Goal: Information Seeking & Learning: Learn about a topic

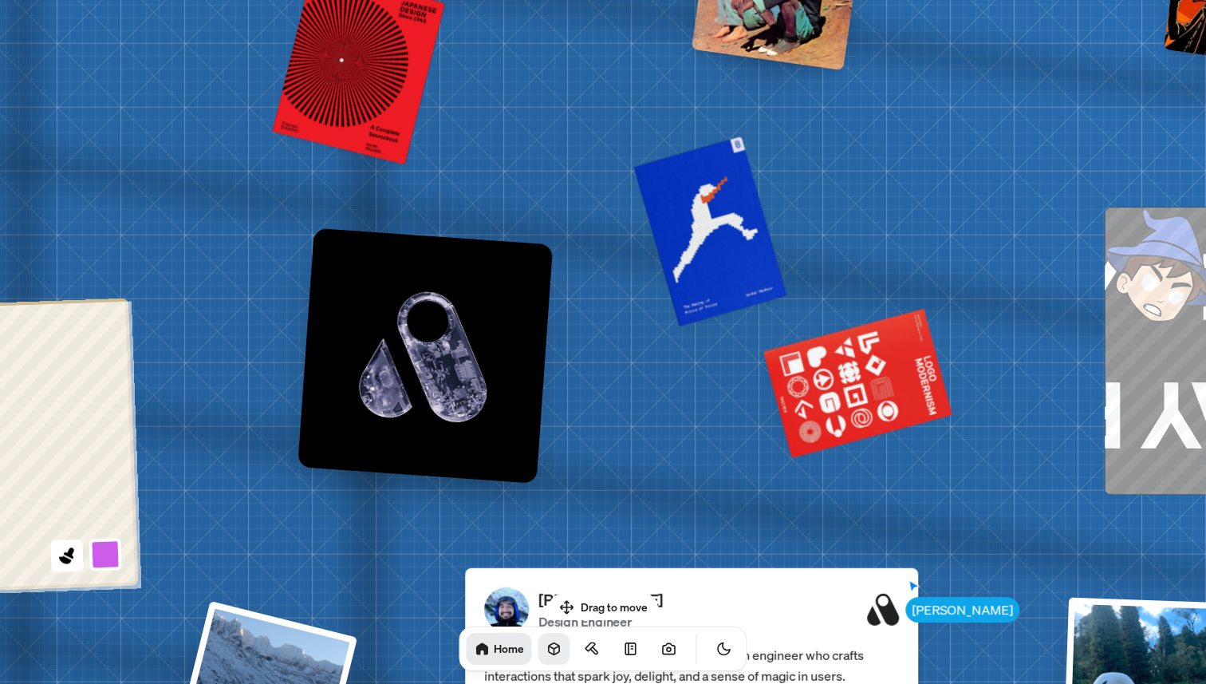
click at [547, 646] on icon at bounding box center [555, 649] width 16 height 16
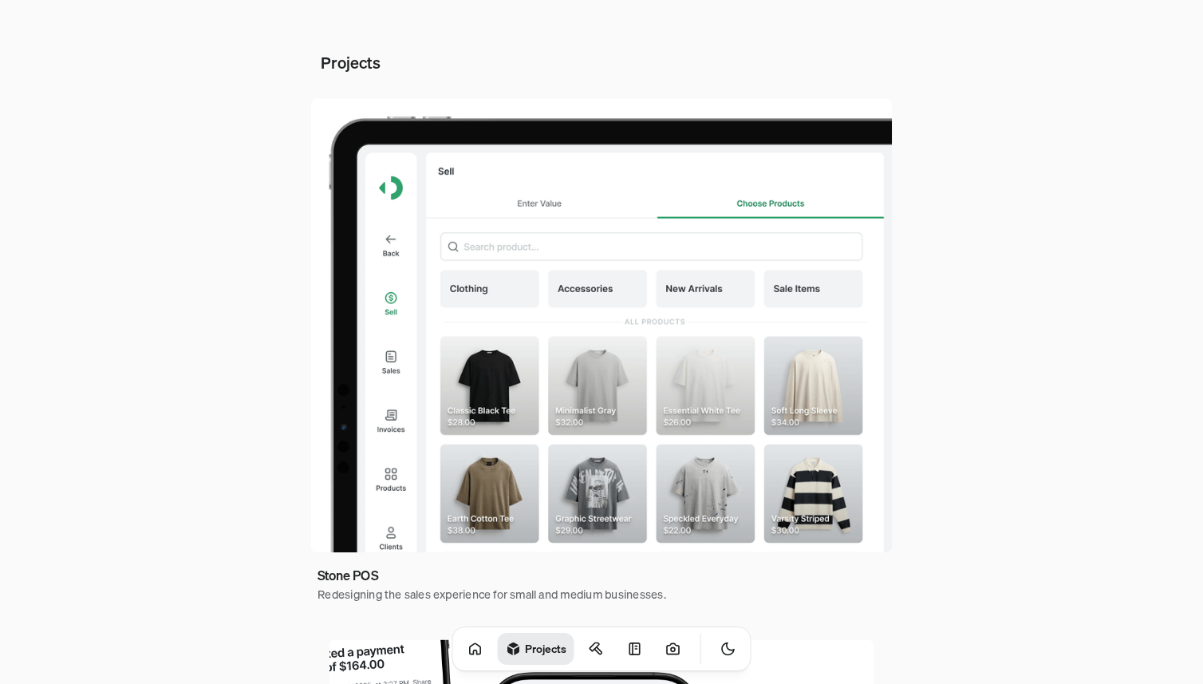
click at [617, 262] on img at bounding box center [601, 325] width 581 height 454
click at [390, 371] on img at bounding box center [601, 325] width 581 height 454
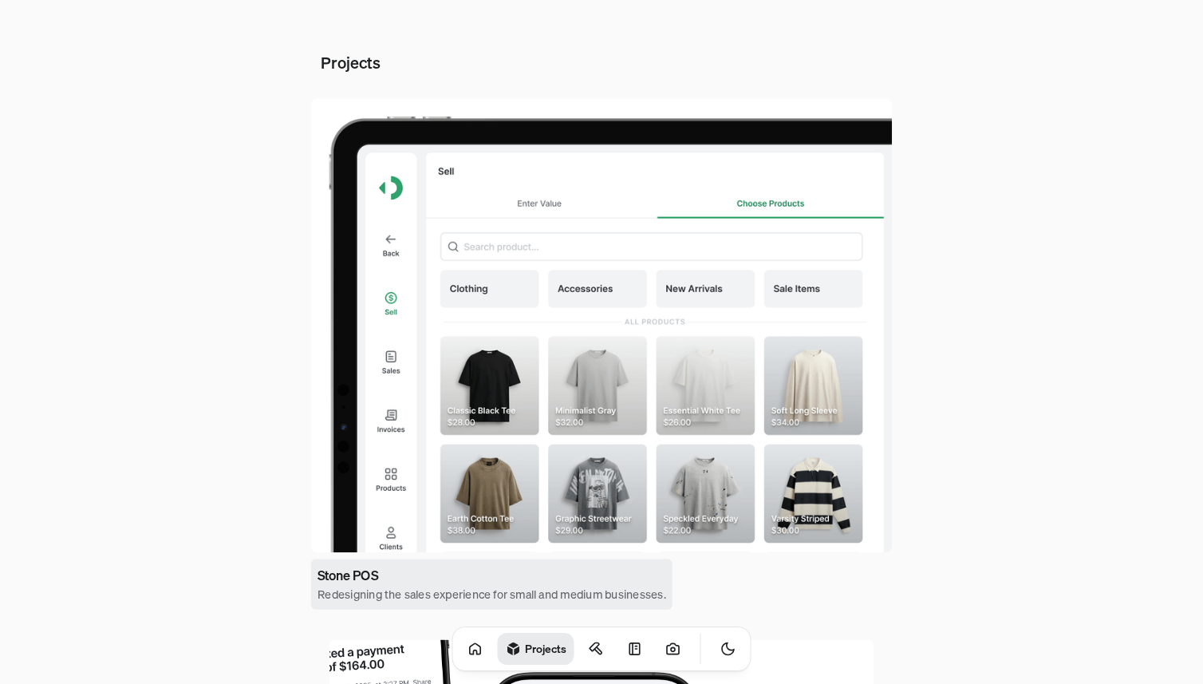
click at [355, 586] on h4 "Redesigning the sales experience for small and medium businesses." at bounding box center [492, 595] width 349 height 18
click at [437, 559] on link "Stone POS Redesigning the sales experience for small and medium businesses." at bounding box center [491, 584] width 361 height 50
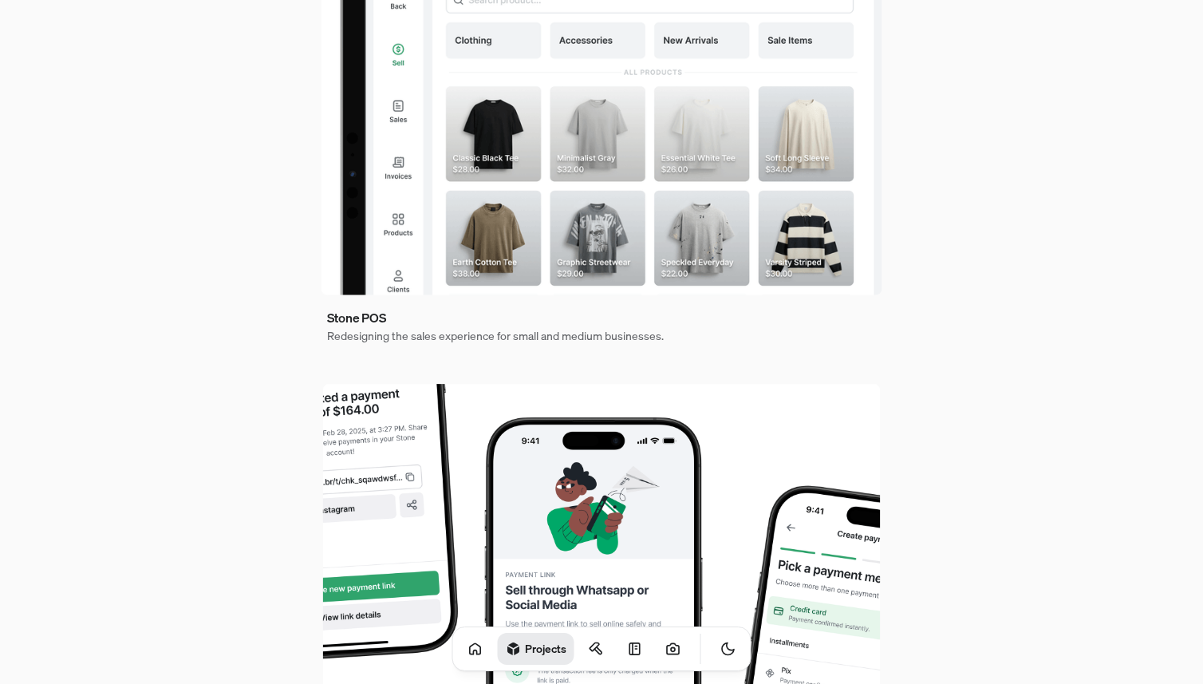
scroll to position [244, 0]
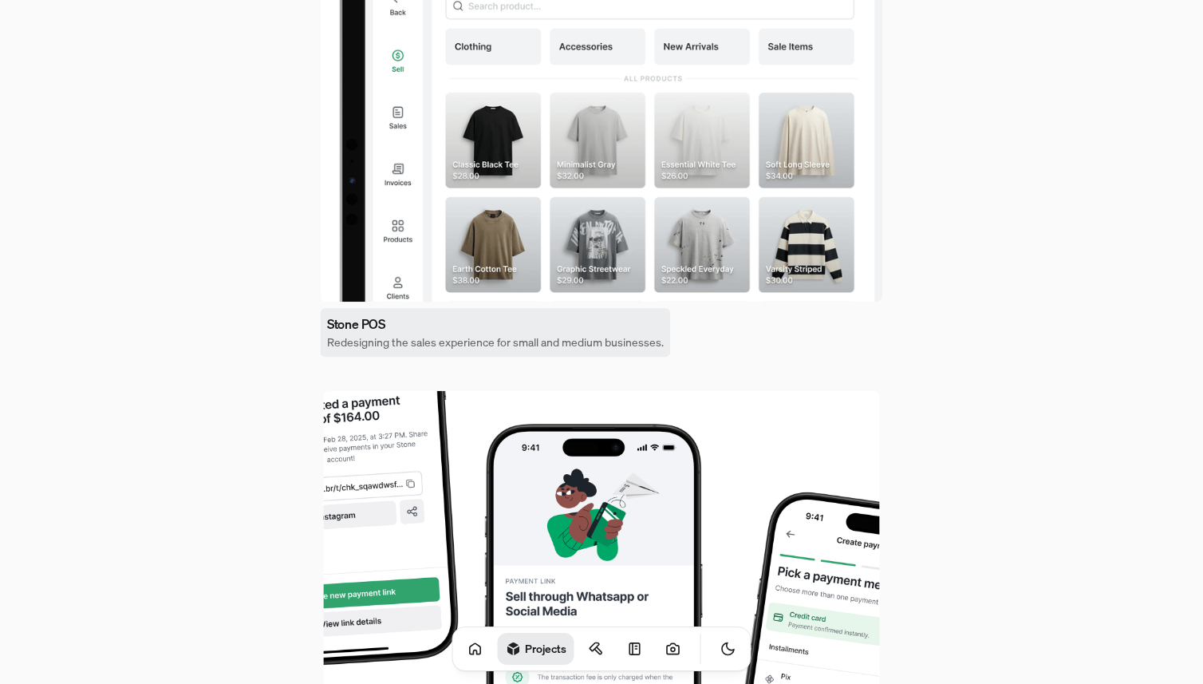
click at [462, 338] on h4 "Redesigning the sales experience for small and medium businesses." at bounding box center [495, 342] width 337 height 17
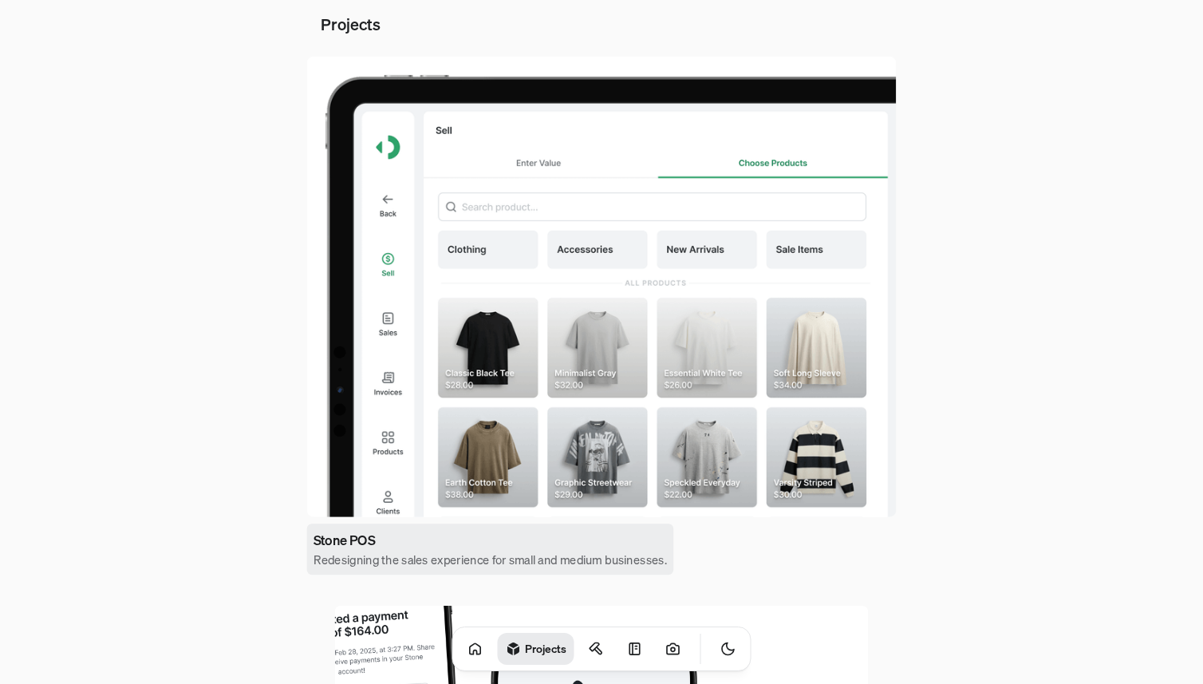
scroll to position [0, 0]
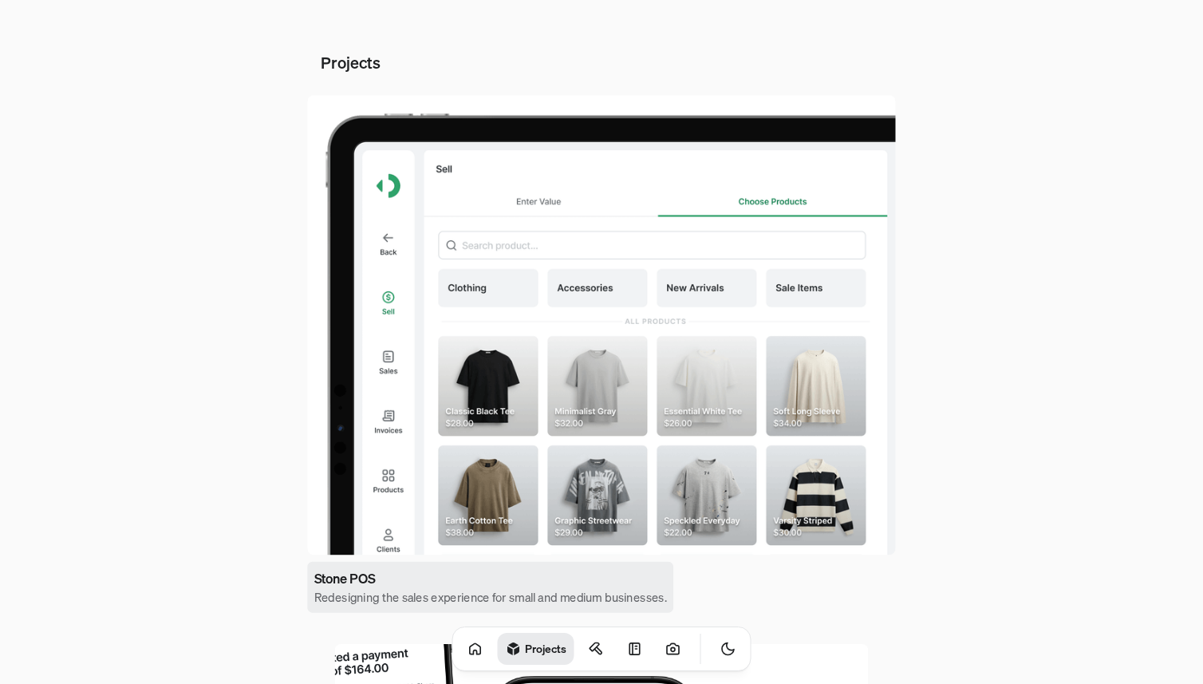
click at [385, 564] on link "Stone POS Redesigning the sales experience for small and medium businesses." at bounding box center [490, 587] width 366 height 51
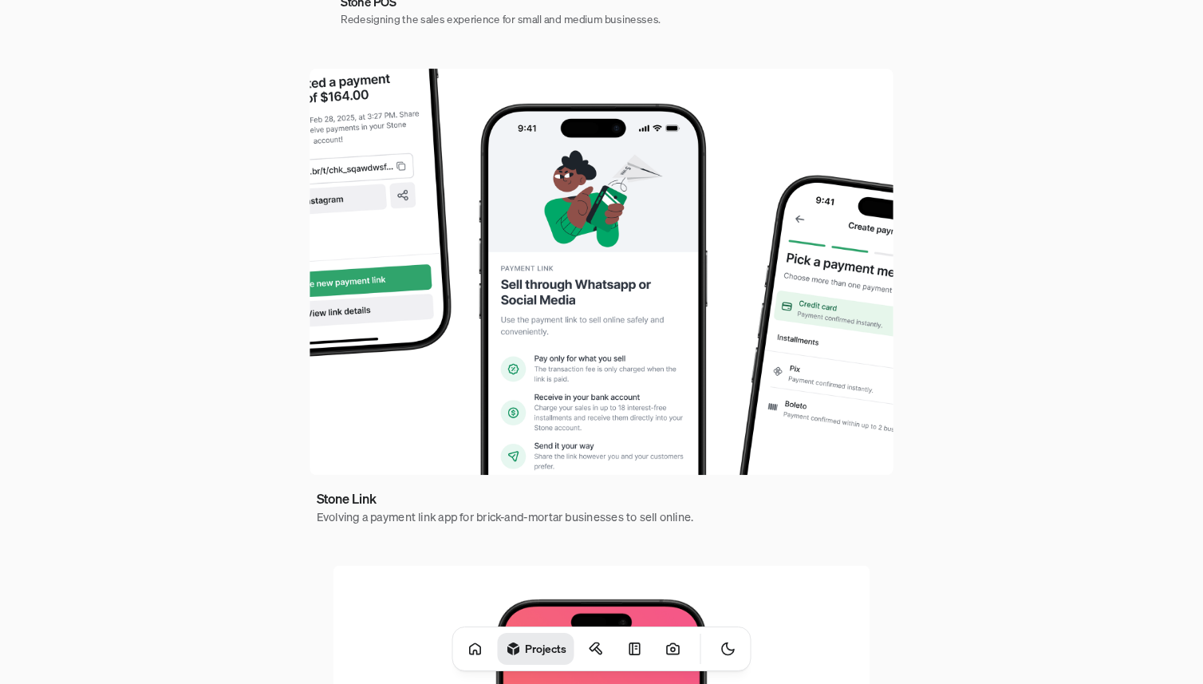
scroll to position [588, 0]
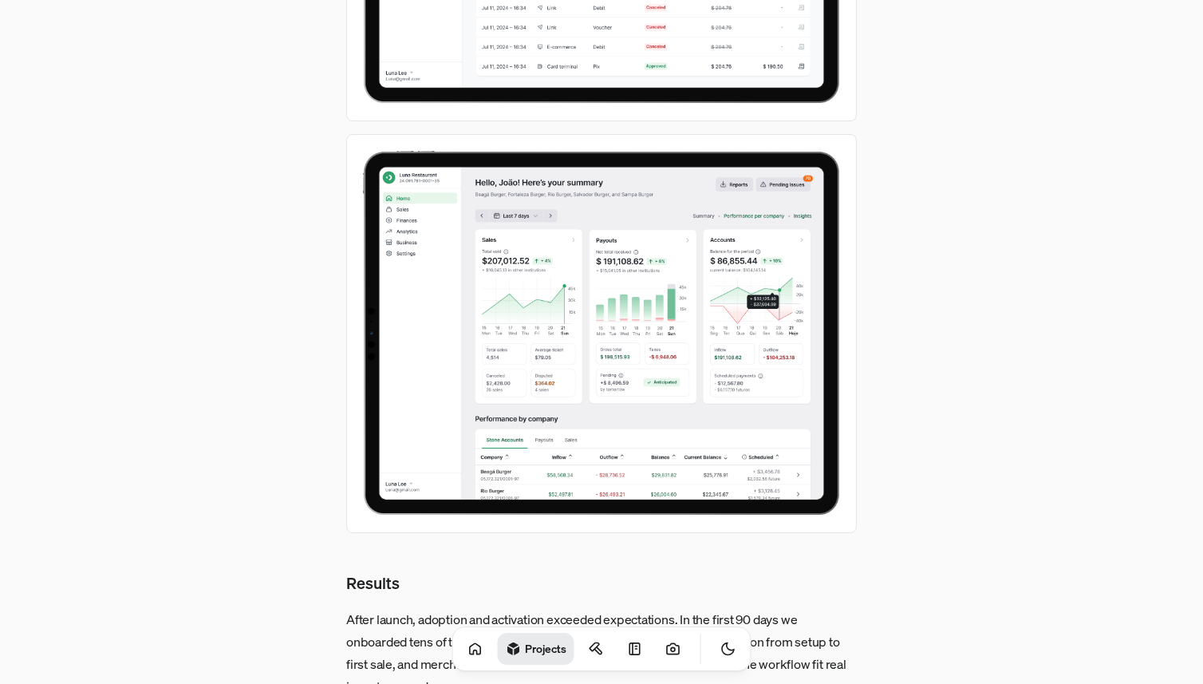
scroll to position [5693, 0]
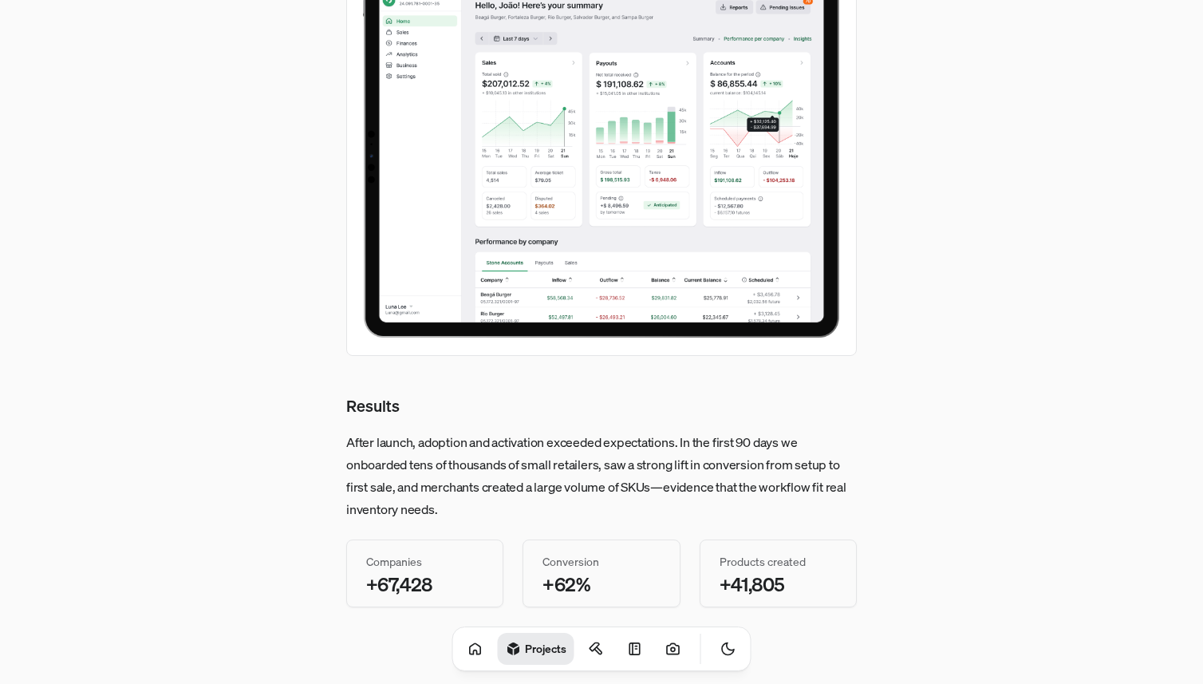
drag, startPoint x: 368, startPoint y: 557, endPoint x: 817, endPoint y: 578, distance: 449.7
click at [817, 578] on div "Companies +67,428 Conversion +62% Products created +41,805" at bounding box center [601, 573] width 511 height 68
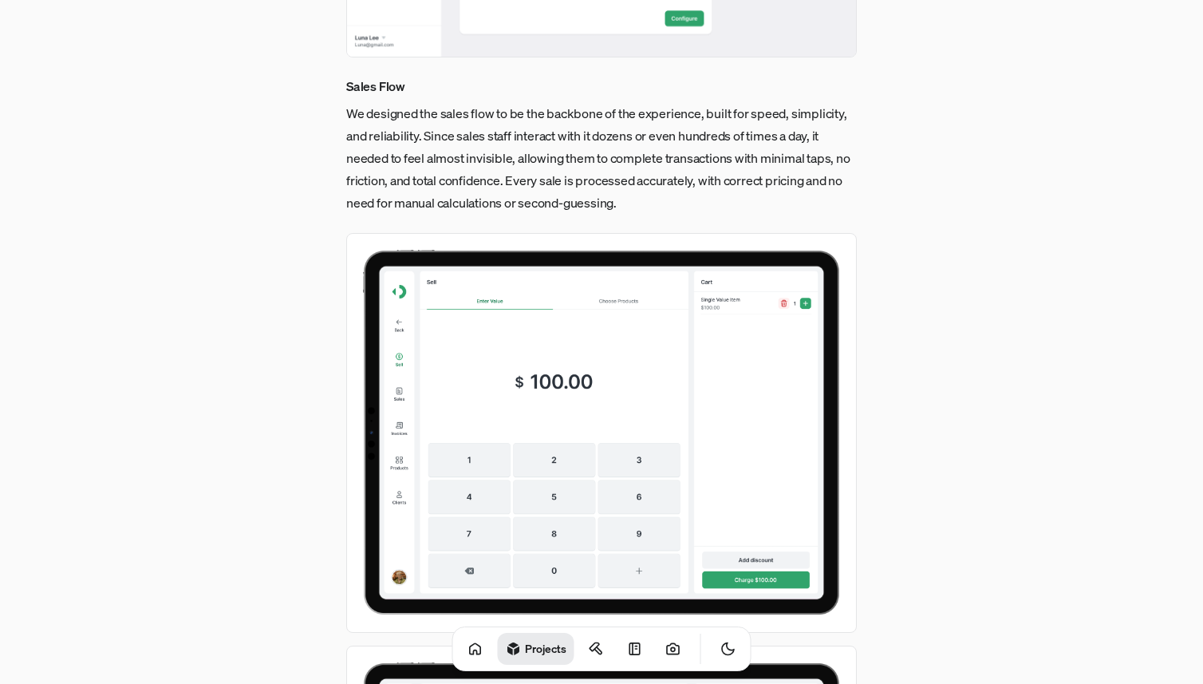
scroll to position [2249, 0]
